Goal: Communication & Community: Answer question/provide support

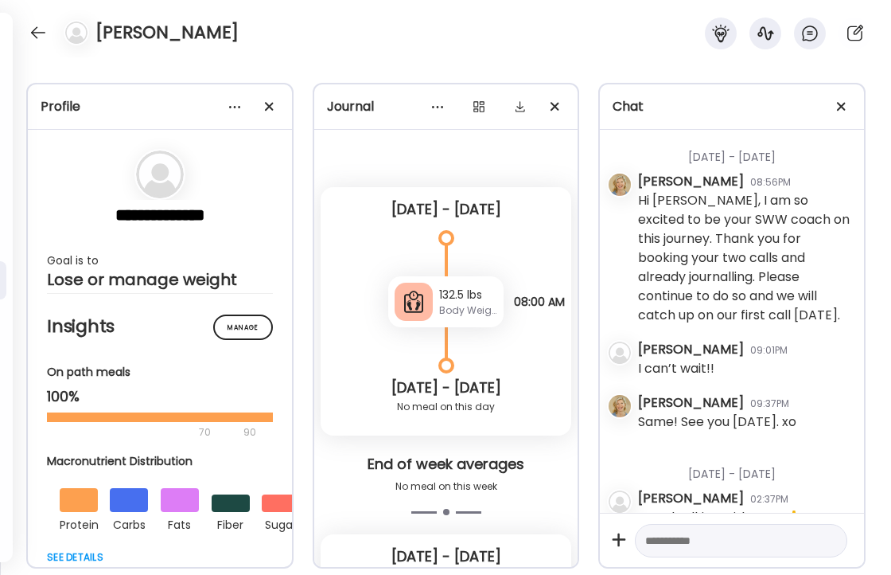
scroll to position [88, 0]
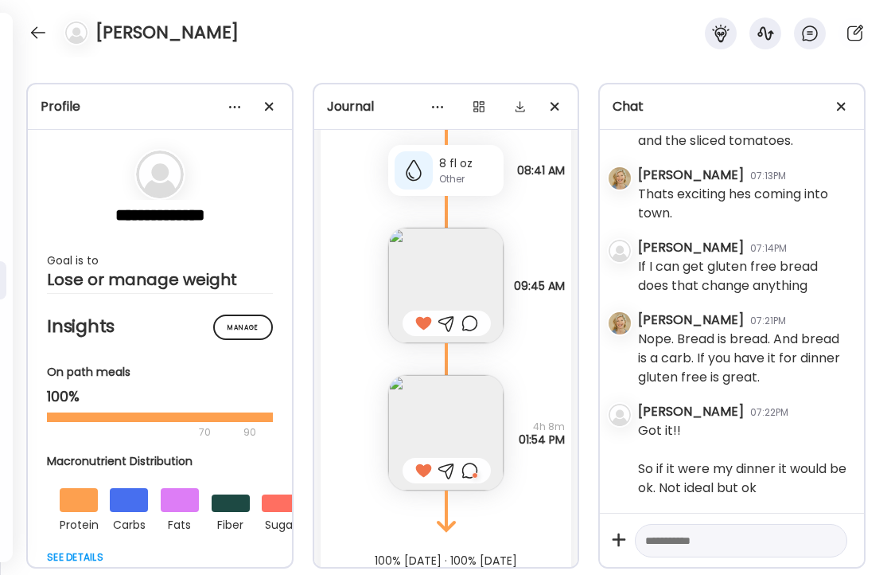
click at [739, 537] on textarea at bounding box center [726, 540] width 163 height 19
type textarea "****"
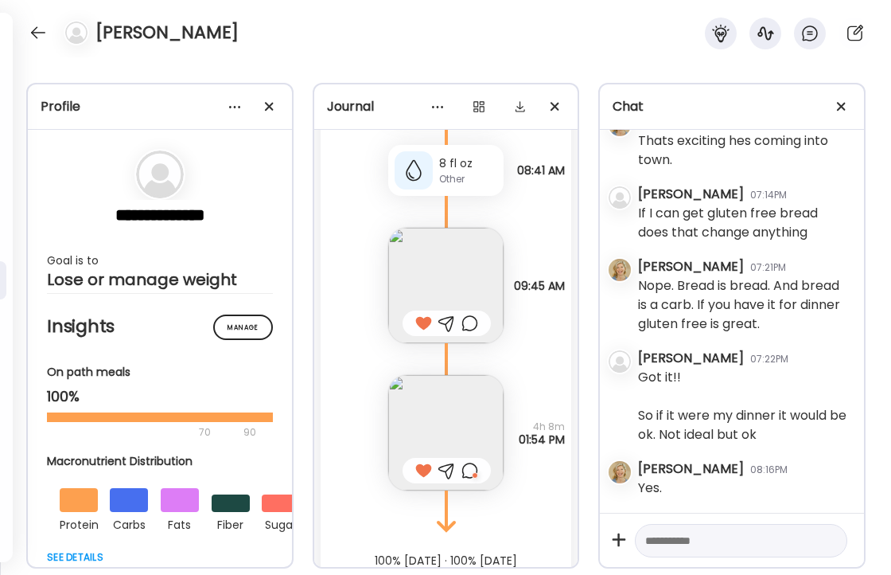
scroll to position [17427, 0]
click at [716, 536] on textarea at bounding box center [726, 540] width 163 height 19
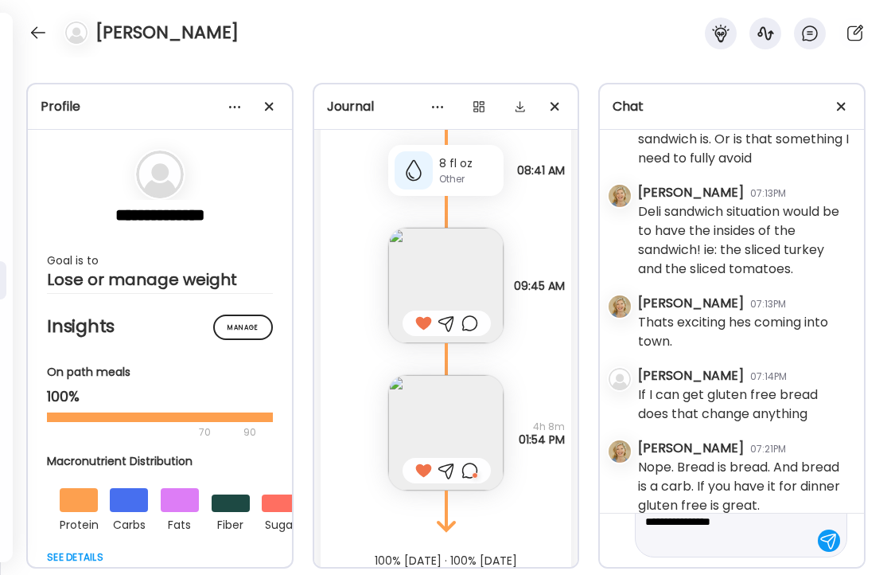
scroll to position [95, 0]
type textarea "**********"
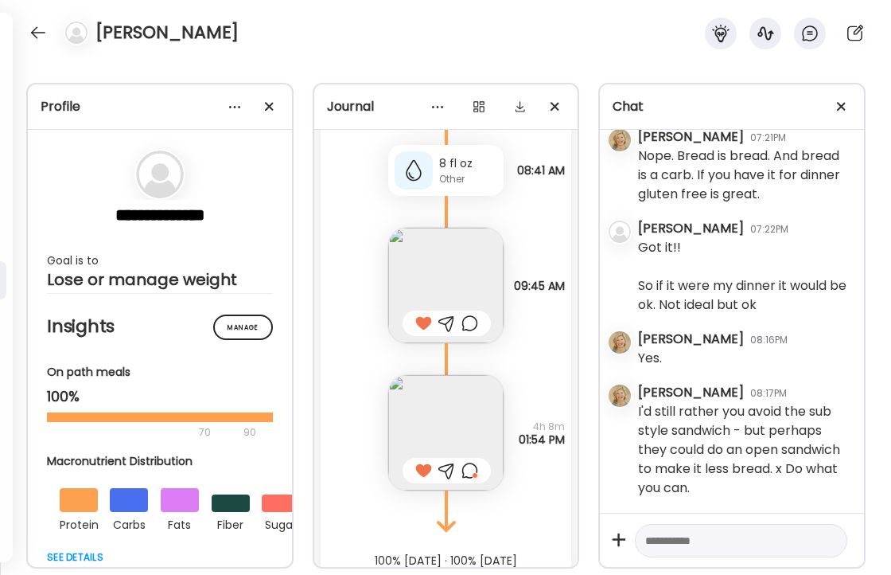
scroll to position [17557, 0]
click at [32, 24] on div at bounding box center [37, 32] width 25 height 25
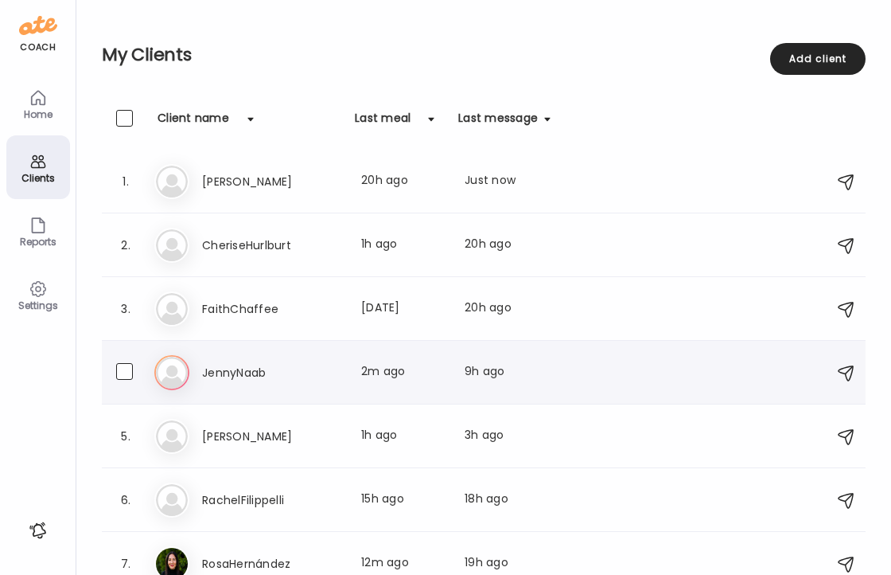
click at [226, 380] on h3 "JennyNaab" at bounding box center [272, 372] width 140 height 19
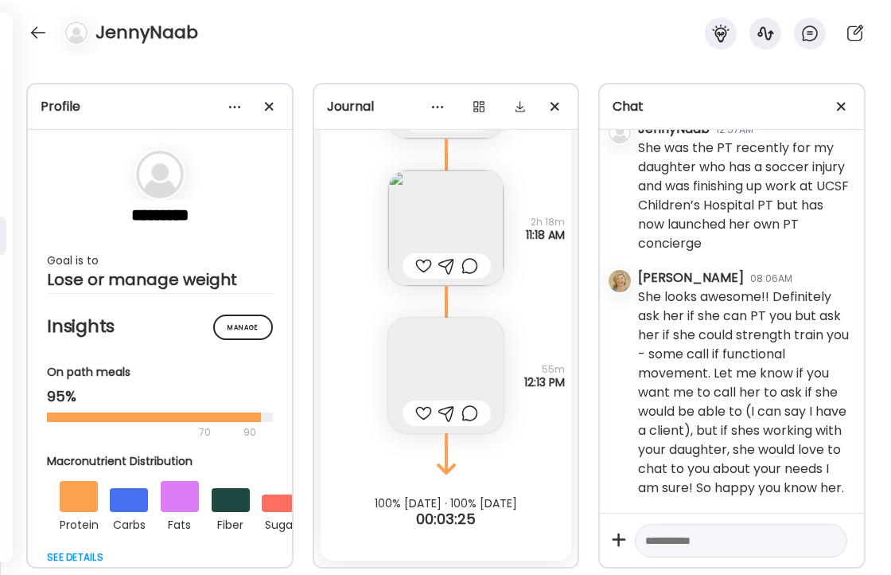
scroll to position [2682, 0]
click at [434, 231] on img at bounding box center [445, 227] width 115 height 115
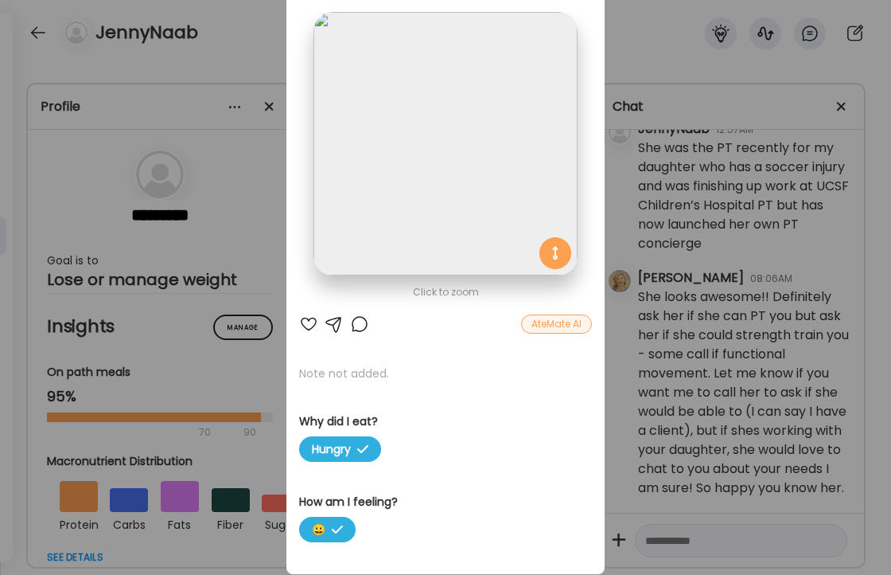
click at [306, 318] on div at bounding box center [308, 323] width 19 height 19
click at [223, 62] on div "Ate Coach Dashboard Wahoo! It’s official Take a moment to set up your Coach Pro…" at bounding box center [445, 287] width 891 height 575
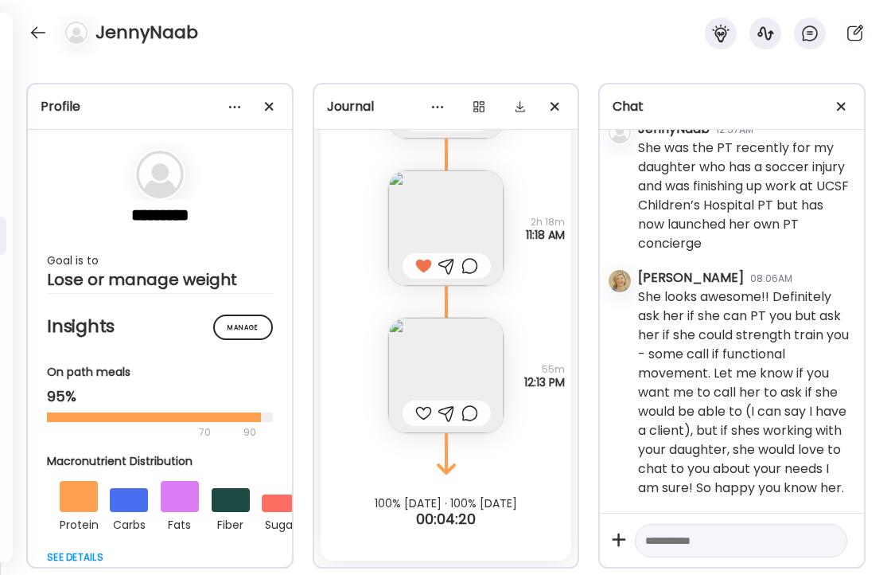
click at [440, 361] on img at bounding box center [445, 375] width 115 height 115
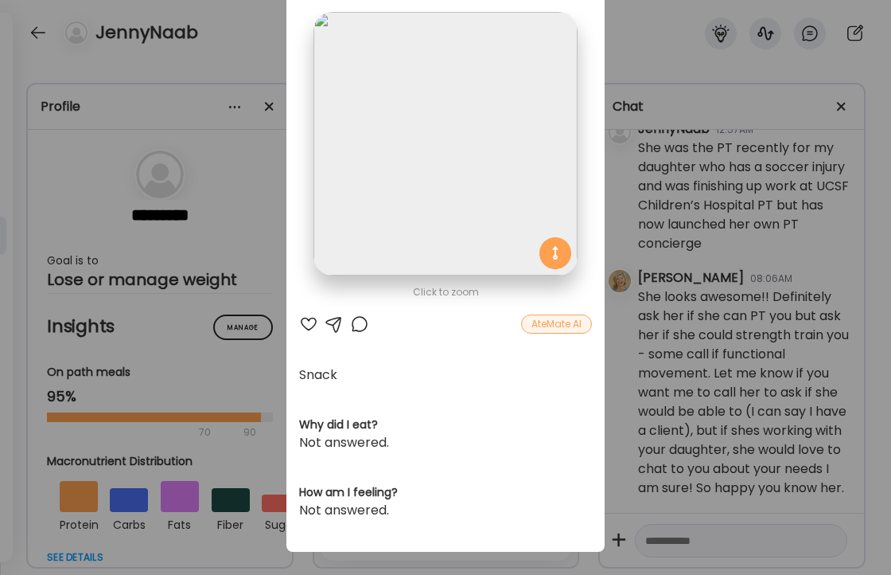
click at [310, 322] on div at bounding box center [308, 323] width 19 height 19
click at [246, 36] on div "Ate Coach Dashboard Wahoo! It’s official Take a moment to set up your Coach Pro…" at bounding box center [445, 287] width 891 height 575
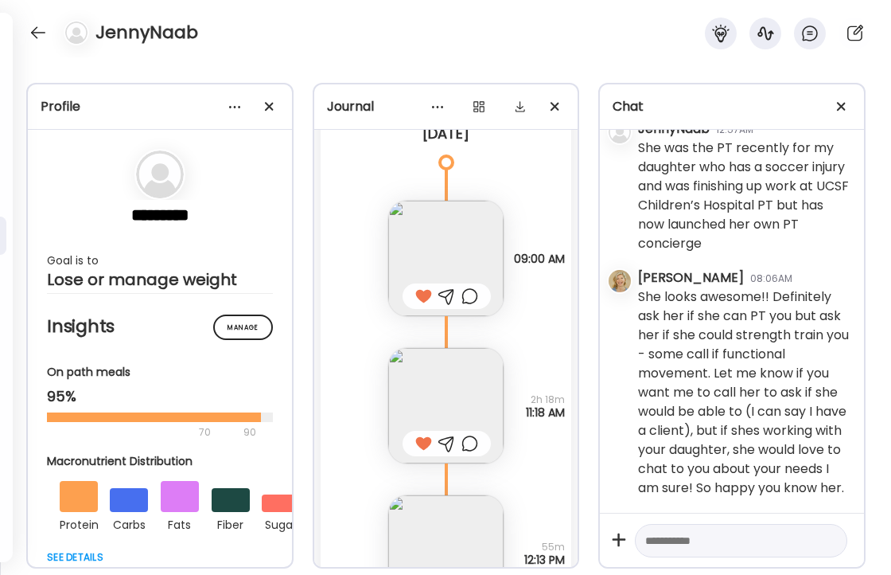
scroll to position [3533, 0]
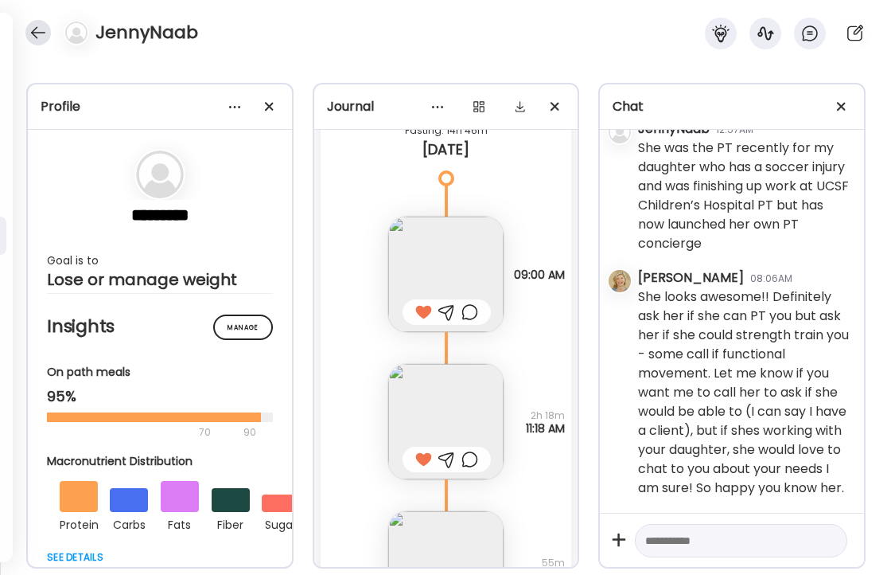
click at [33, 29] on div at bounding box center [37, 32] width 25 height 25
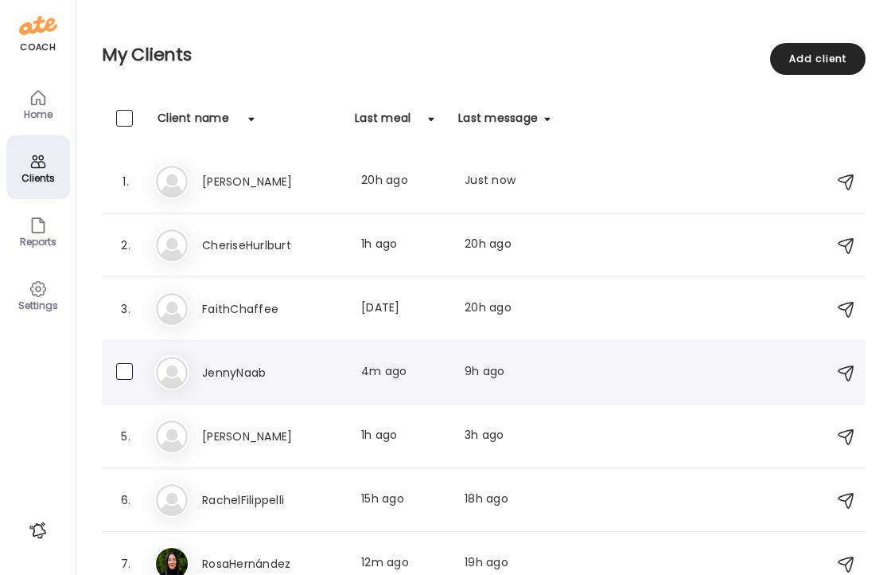
scroll to position [18, 0]
